Goal: Task Accomplishment & Management: Complete application form

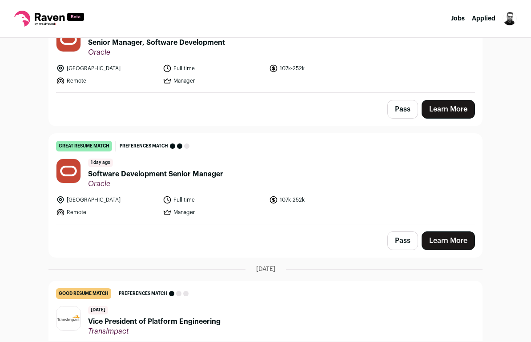
scroll to position [122, 0]
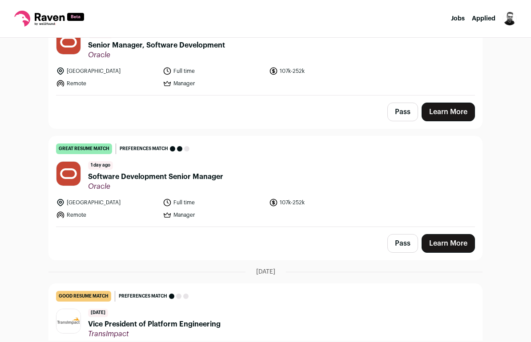
click at [449, 246] on link "Learn More" at bounding box center [447, 243] width 53 height 19
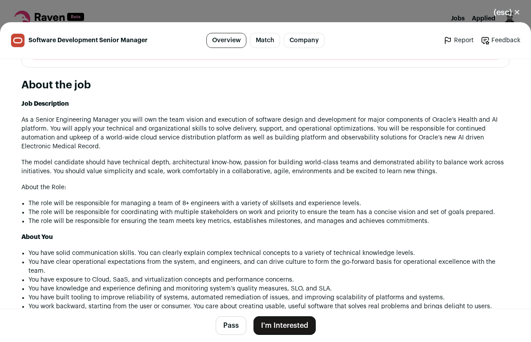
scroll to position [416, 0]
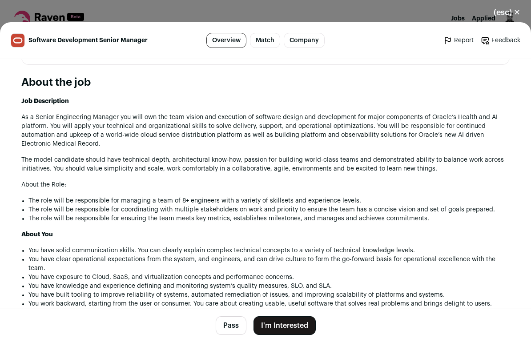
click at [294, 322] on button "I'm Interested" at bounding box center [284, 325] width 62 height 19
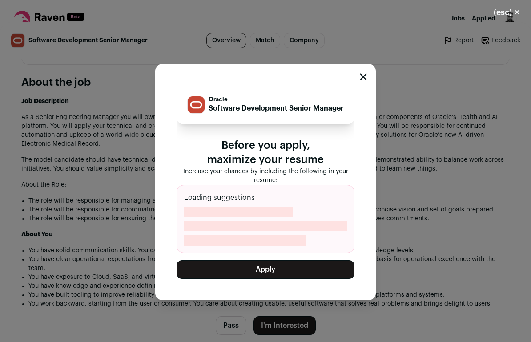
click at [297, 275] on button "Apply" at bounding box center [265, 269] width 178 height 19
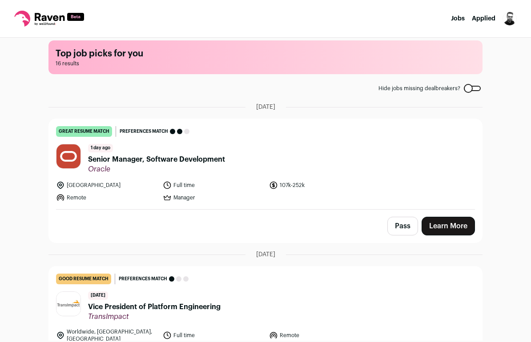
scroll to position [7, 0]
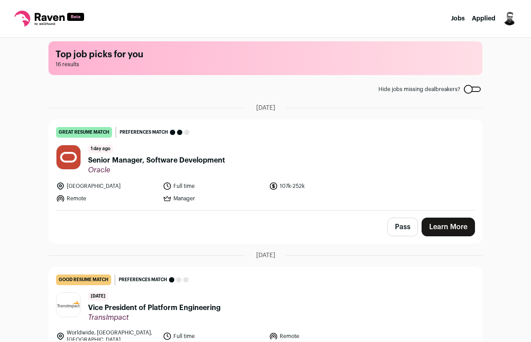
click at [451, 227] on link "Learn More" at bounding box center [447, 227] width 53 height 19
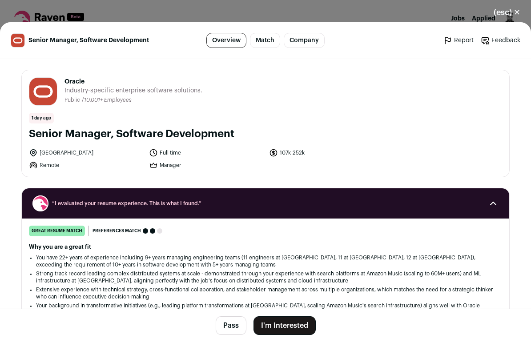
click at [283, 326] on button "I'm Interested" at bounding box center [284, 325] width 62 height 19
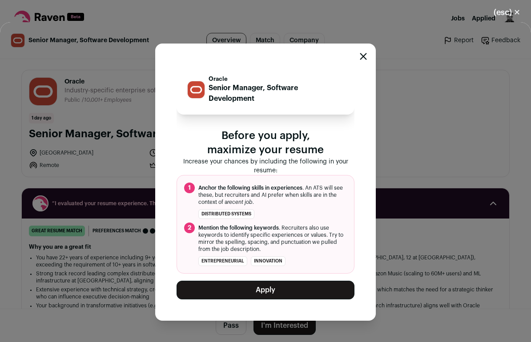
click at [281, 296] on button "Apply" at bounding box center [265, 290] width 178 height 19
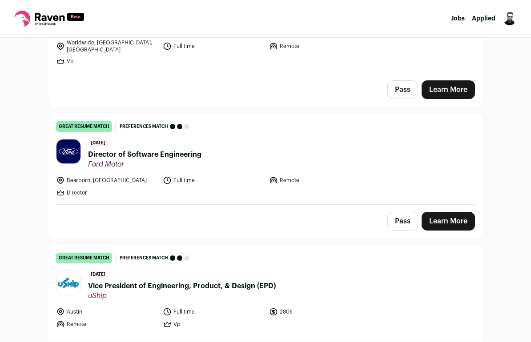
scroll to position [152, 0]
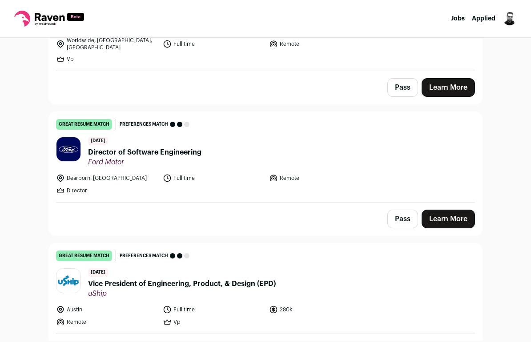
click at [397, 215] on button "Pass" at bounding box center [402, 219] width 31 height 19
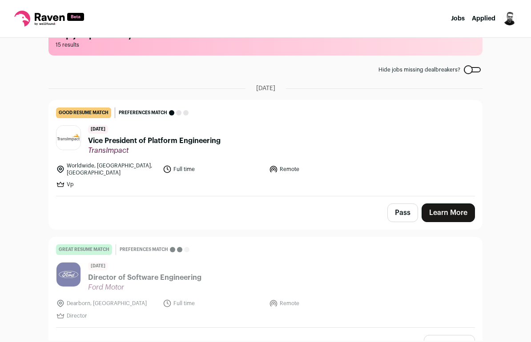
scroll to position [23, 0]
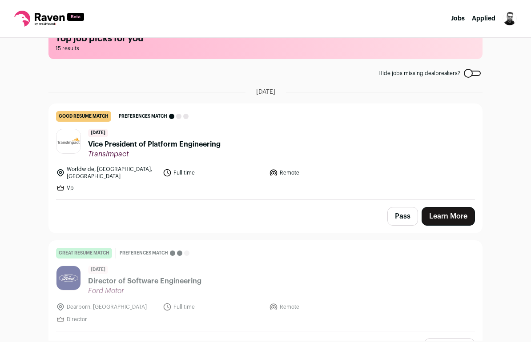
click at [406, 220] on button "Pass" at bounding box center [402, 216] width 31 height 19
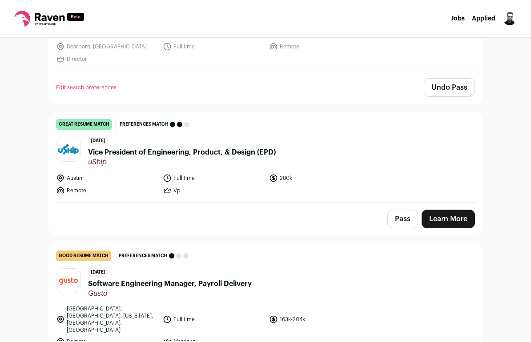
scroll to position [286, 0]
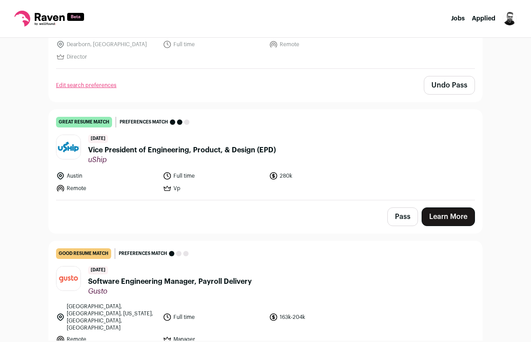
click at [414, 216] on button "Pass" at bounding box center [402, 217] width 31 height 19
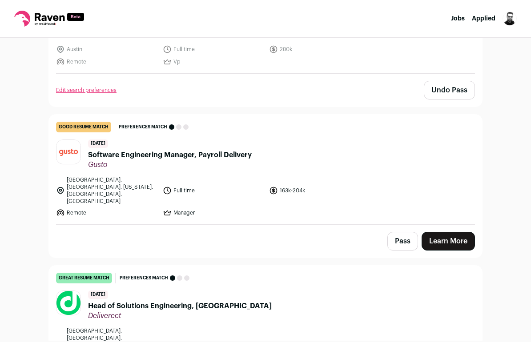
scroll to position [415, 0]
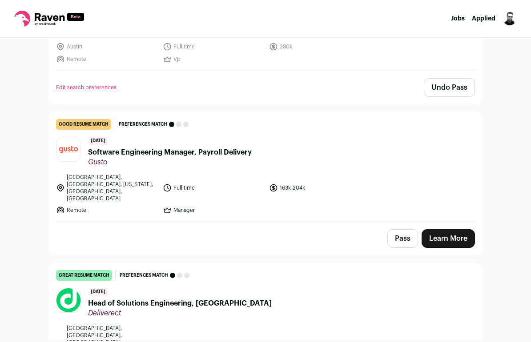
click at [406, 229] on button "Pass" at bounding box center [402, 238] width 31 height 19
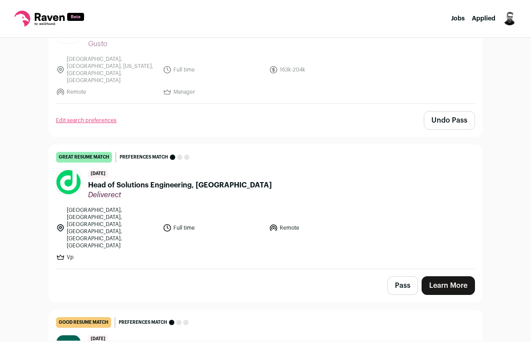
scroll to position [538, 0]
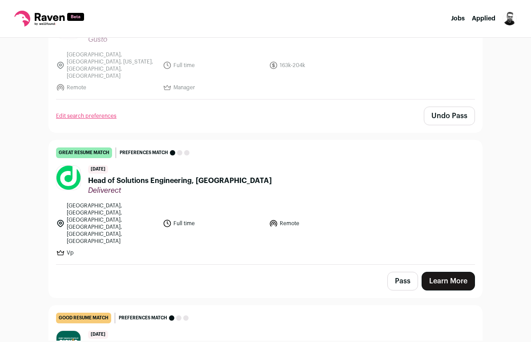
click at [397, 272] on button "Pass" at bounding box center [402, 281] width 31 height 19
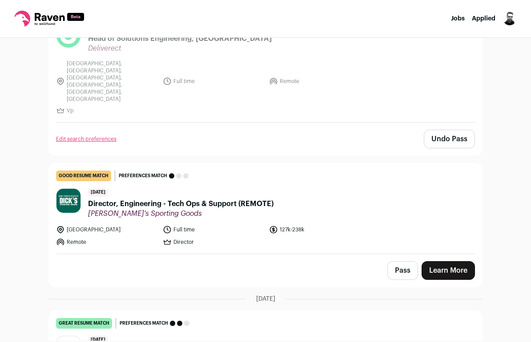
scroll to position [686, 0]
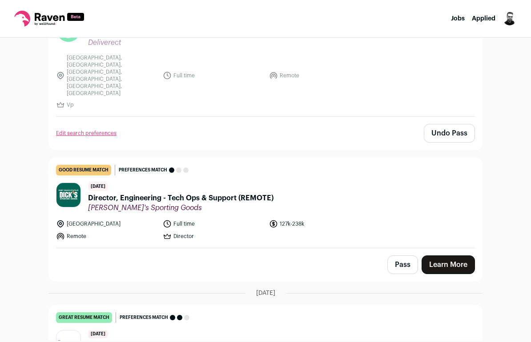
click at [405, 256] on button "Pass" at bounding box center [402, 265] width 31 height 19
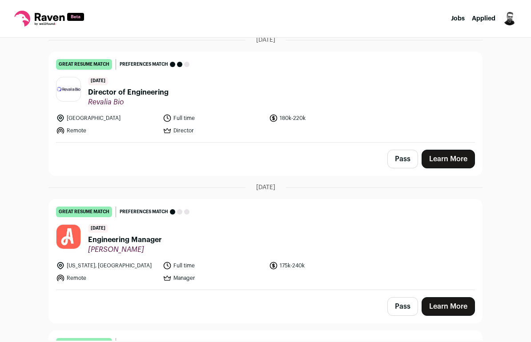
scroll to position [941, 0]
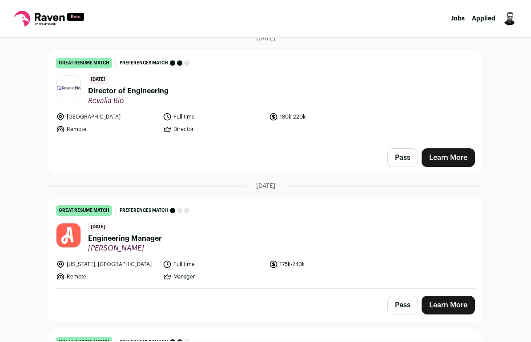
click at [443, 296] on link "Learn More" at bounding box center [447, 305] width 53 height 19
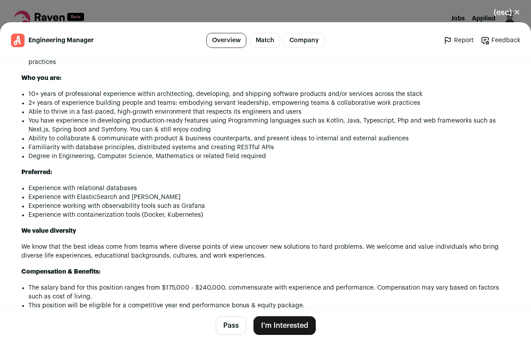
scroll to position [607, 0]
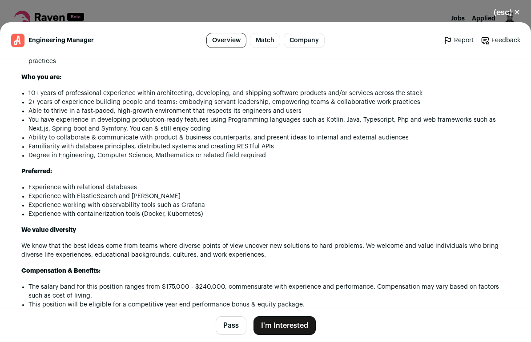
click at [505, 10] on button "(esc) ✕" at bounding box center [507, 13] width 48 height 20
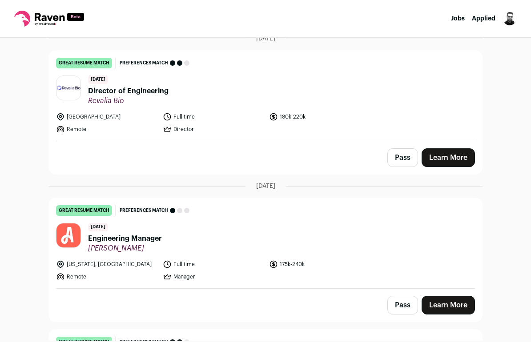
click at [392, 296] on button "Pass" at bounding box center [402, 305] width 31 height 19
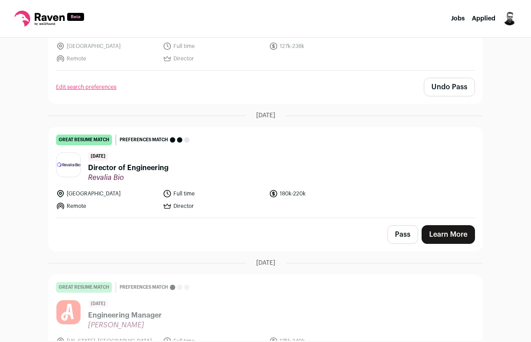
scroll to position [861, 0]
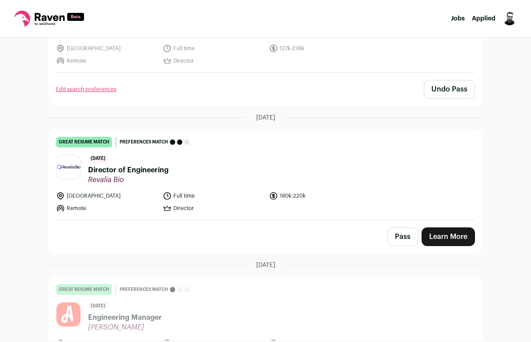
click at [144, 165] on span "Director of Engineering" at bounding box center [128, 170] width 80 height 11
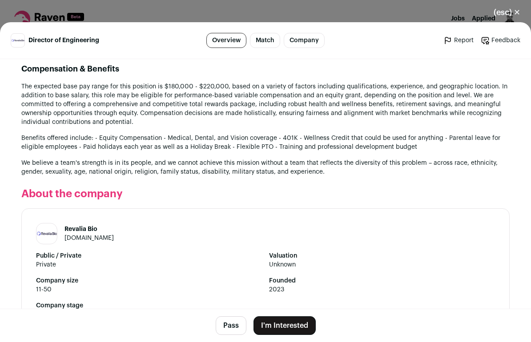
scroll to position [959, 0]
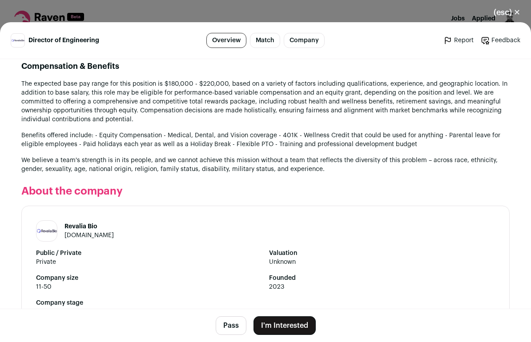
click at [226, 333] on button "Pass" at bounding box center [231, 325] width 31 height 19
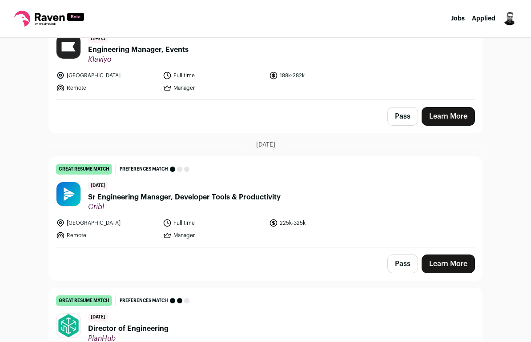
scroll to position [1409, 0]
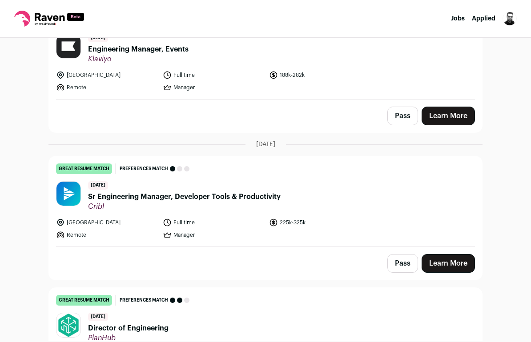
click at [394, 254] on button "Pass" at bounding box center [402, 263] width 31 height 19
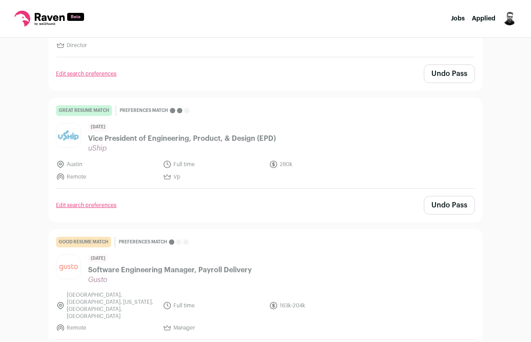
scroll to position [0, 0]
